Goal: Task Accomplishment & Management: Manage account settings

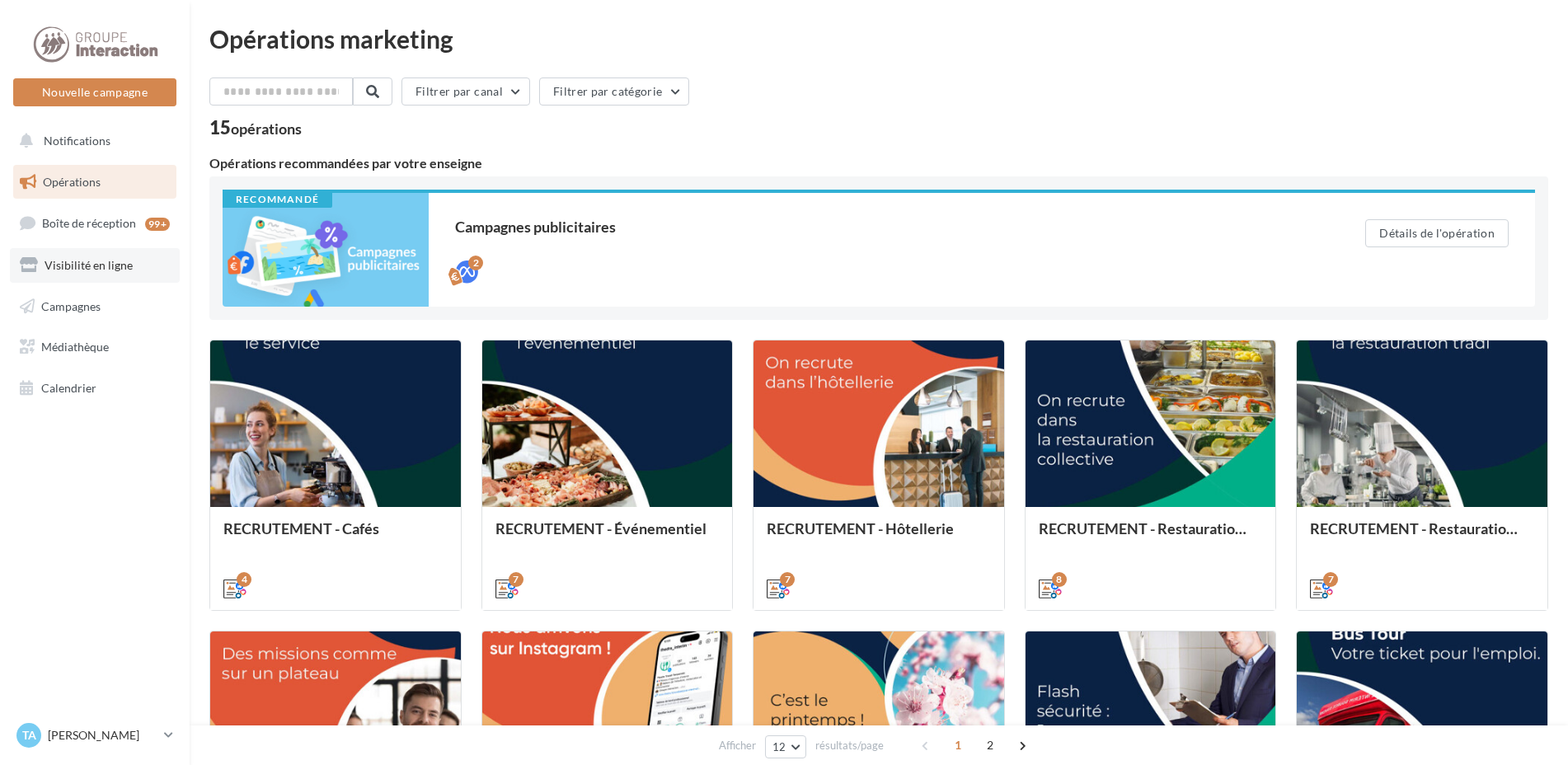
click at [82, 267] on span "Visibilité en ligne" at bounding box center [88, 264] width 88 height 14
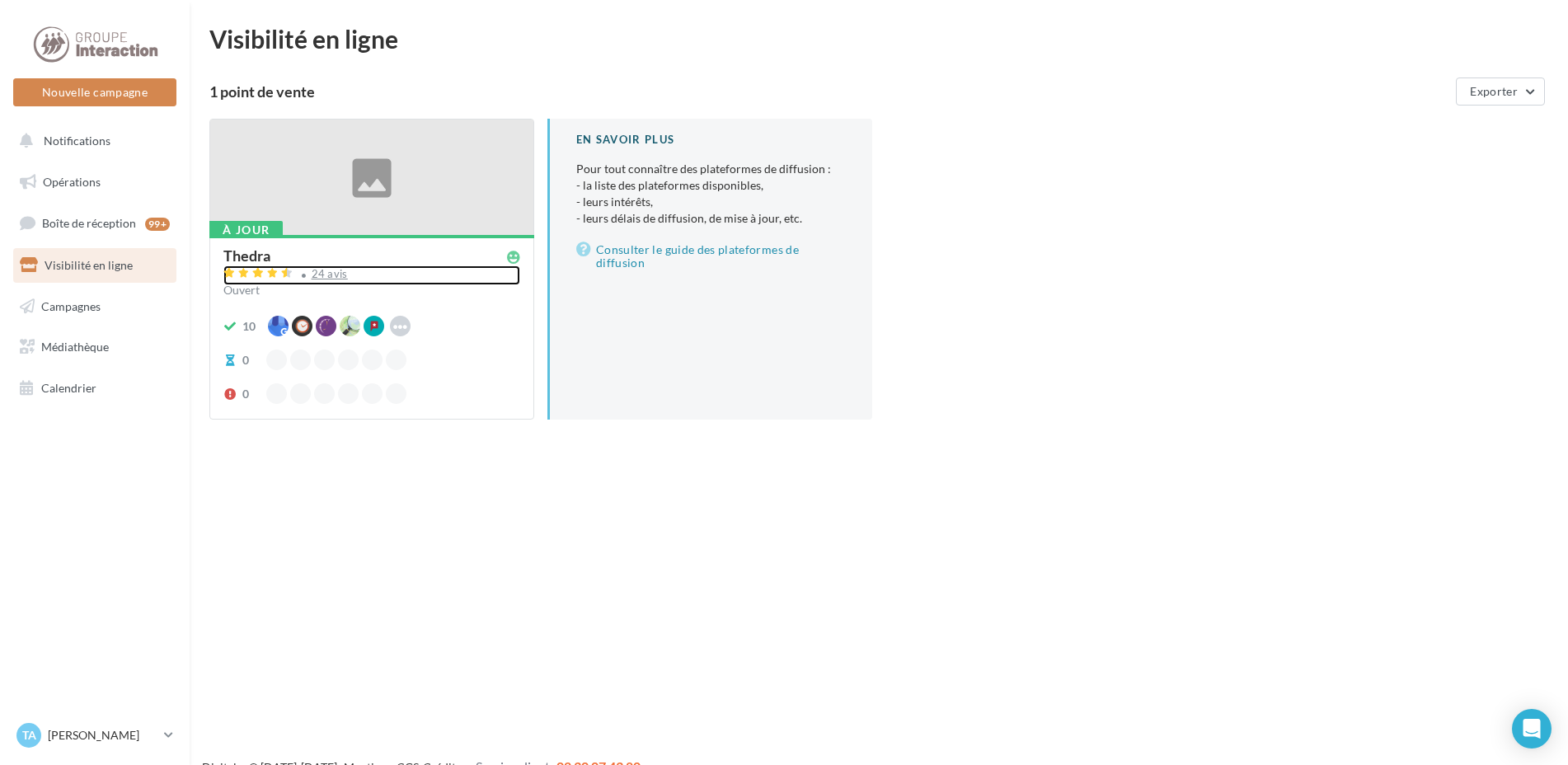
click at [328, 274] on div "24 avis" at bounding box center [329, 274] width 36 height 11
